Goal: Information Seeking & Learning: Learn about a topic

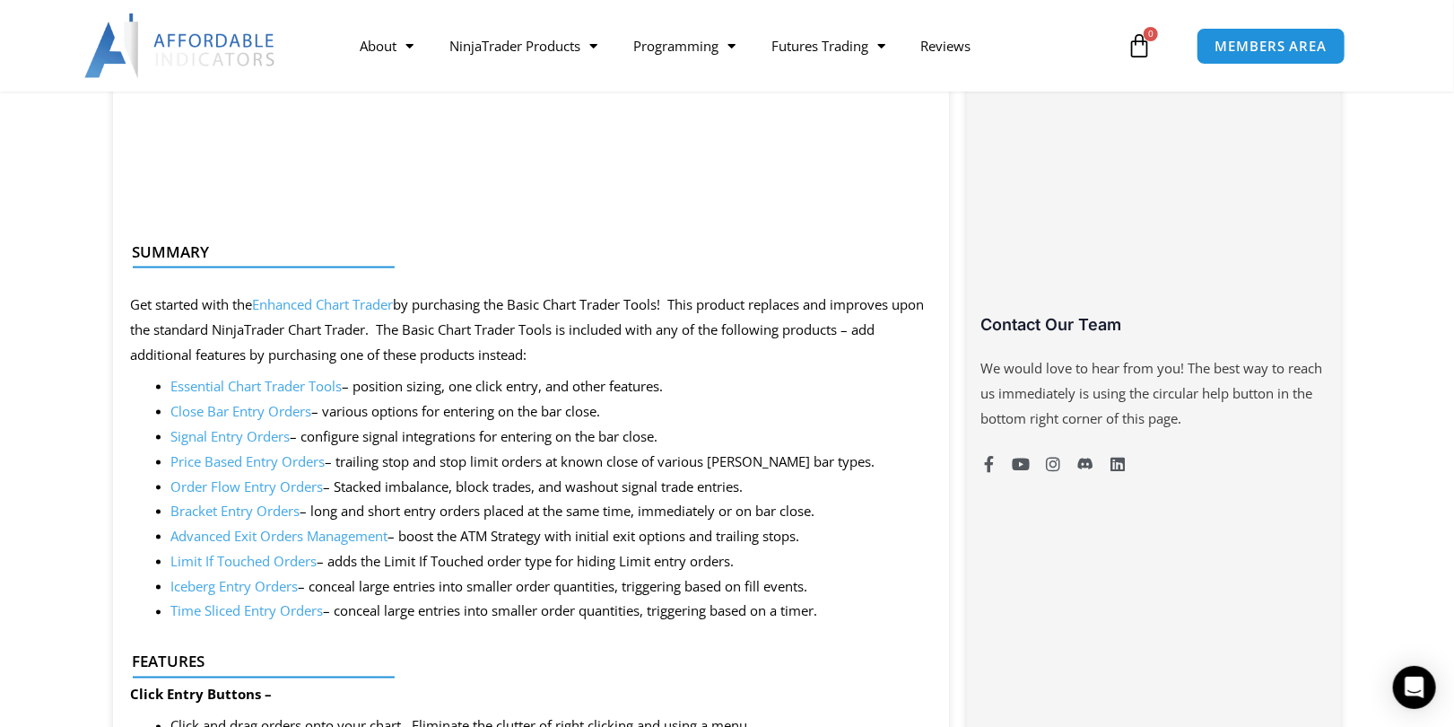
scroll to position [449, 0]
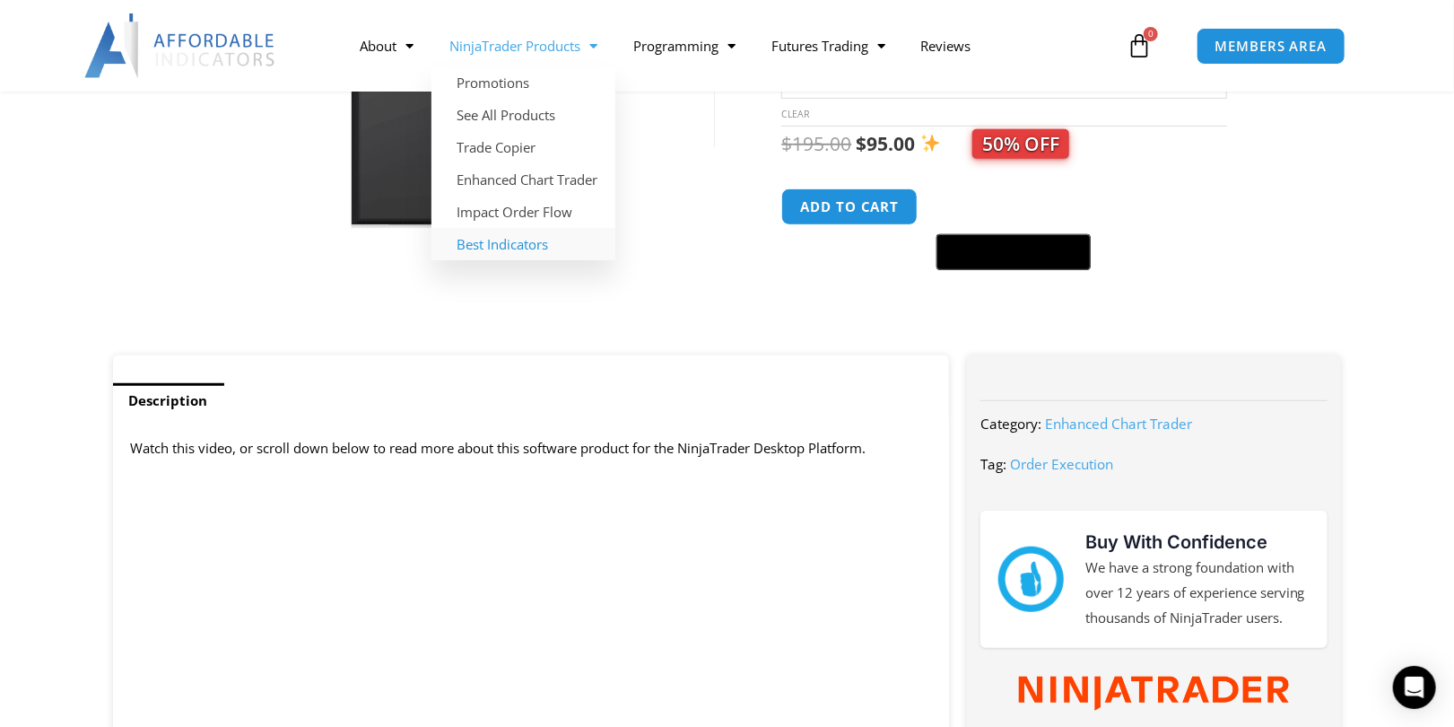
click at [527, 242] on link "Best Indicators" at bounding box center [523, 244] width 184 height 32
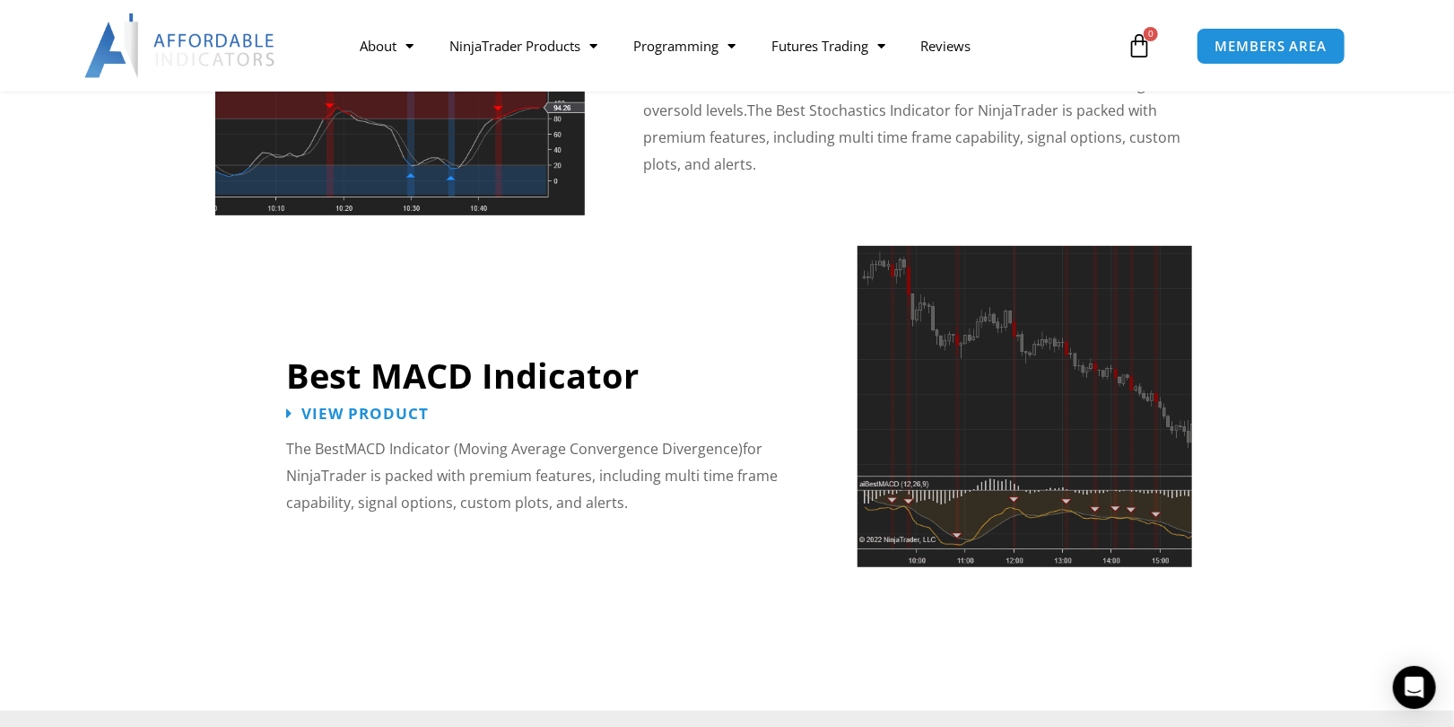
scroll to position [4037, 0]
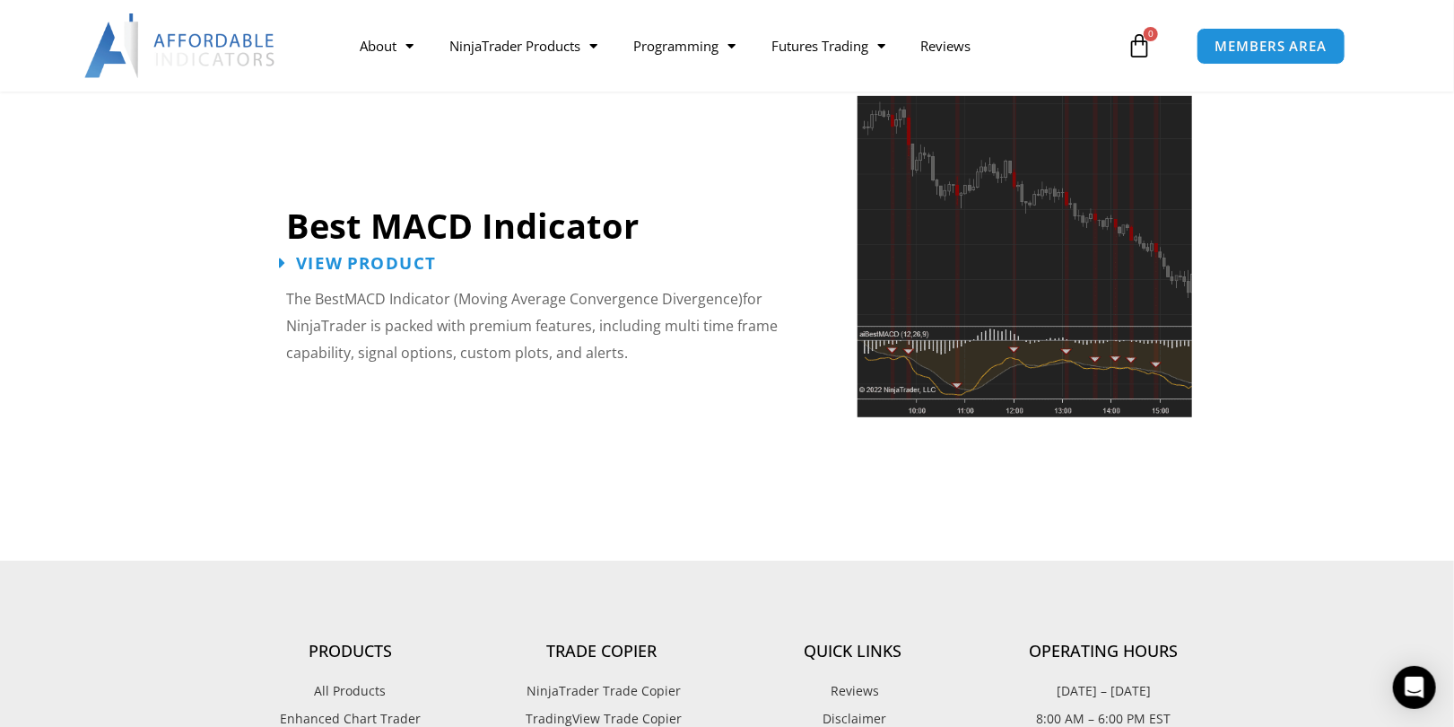
click at [394, 256] on span "View Product" at bounding box center [366, 264] width 140 height 17
